Goal: Task Accomplishment & Management: Manage account settings

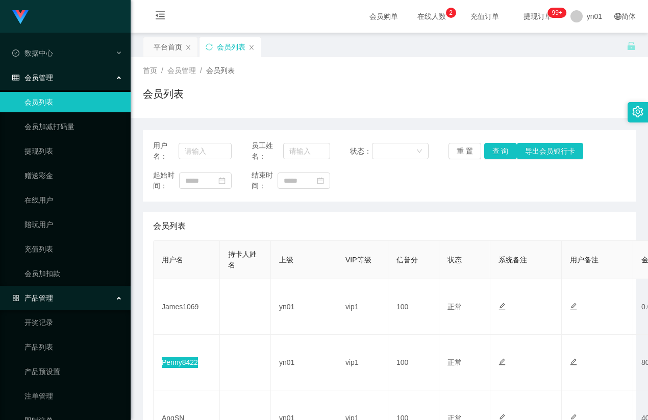
scroll to position [204, 0]
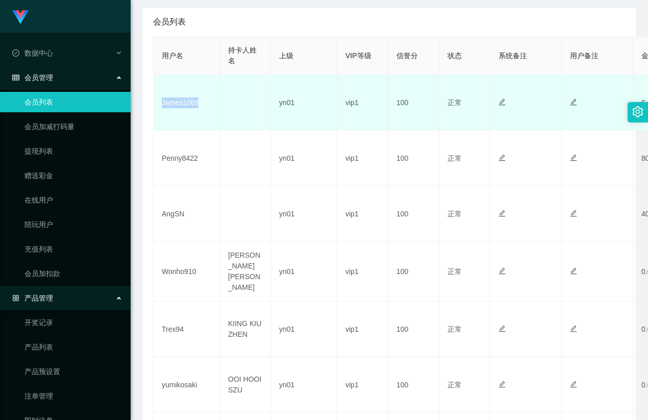
drag, startPoint x: 197, startPoint y: 103, endPoint x: 156, endPoint y: 105, distance: 40.9
click at [156, 105] on td "James1069" at bounding box center [187, 103] width 66 height 56
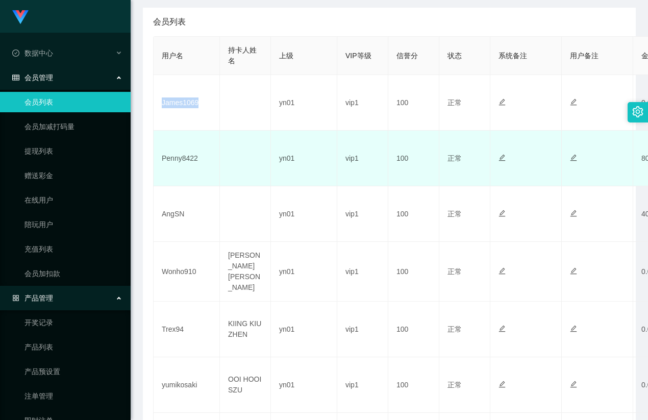
copy td "James1069"
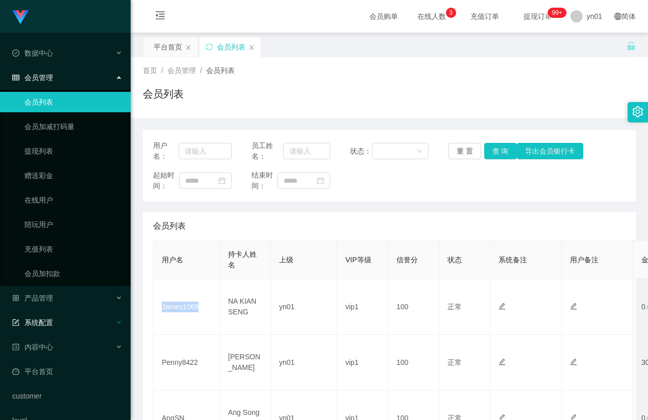
drag, startPoint x: 201, startPoint y: 314, endPoint x: 123, endPoint y: 332, distance: 79.6
click at [159, 314] on td "James1069" at bounding box center [187, 307] width 66 height 56
copy td "James1069"
click at [70, 275] on link "会员加扣款" at bounding box center [73, 273] width 98 height 20
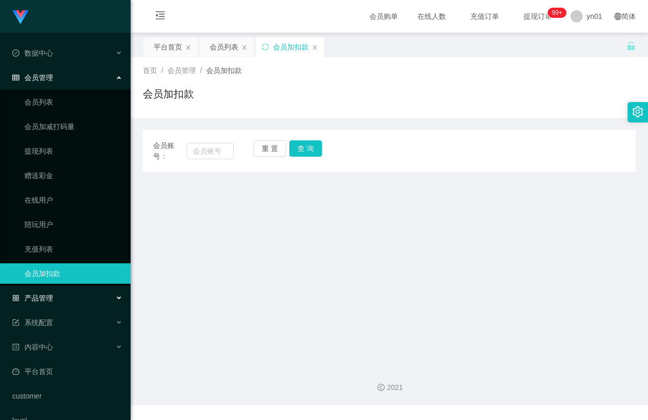
click at [60, 294] on div "产品管理" at bounding box center [65, 298] width 131 height 20
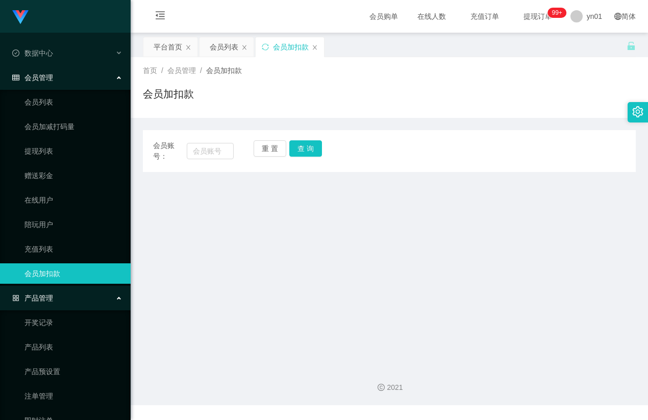
click at [88, 267] on link "会员加扣款" at bounding box center [73, 273] width 98 height 20
click at [79, 185] on link "赠送彩金" at bounding box center [73, 175] width 98 height 20
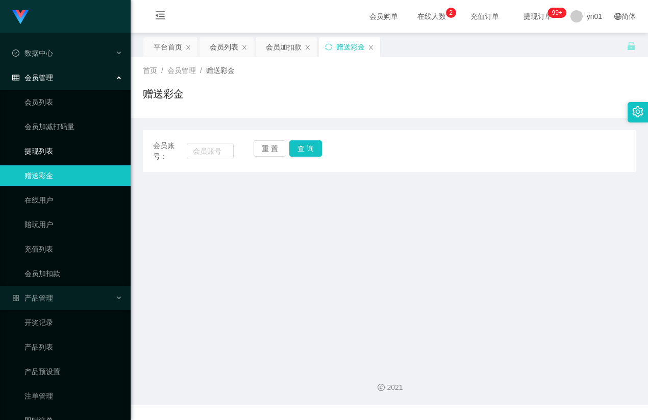
click at [78, 154] on link "提现列表" at bounding box center [73, 151] width 98 height 20
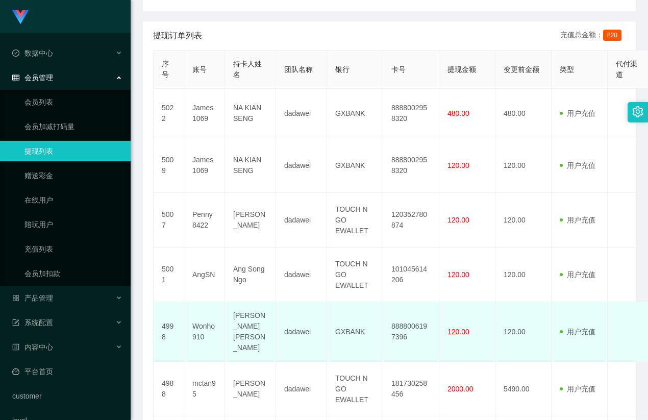
scroll to position [204, 0]
